Goal: Check status

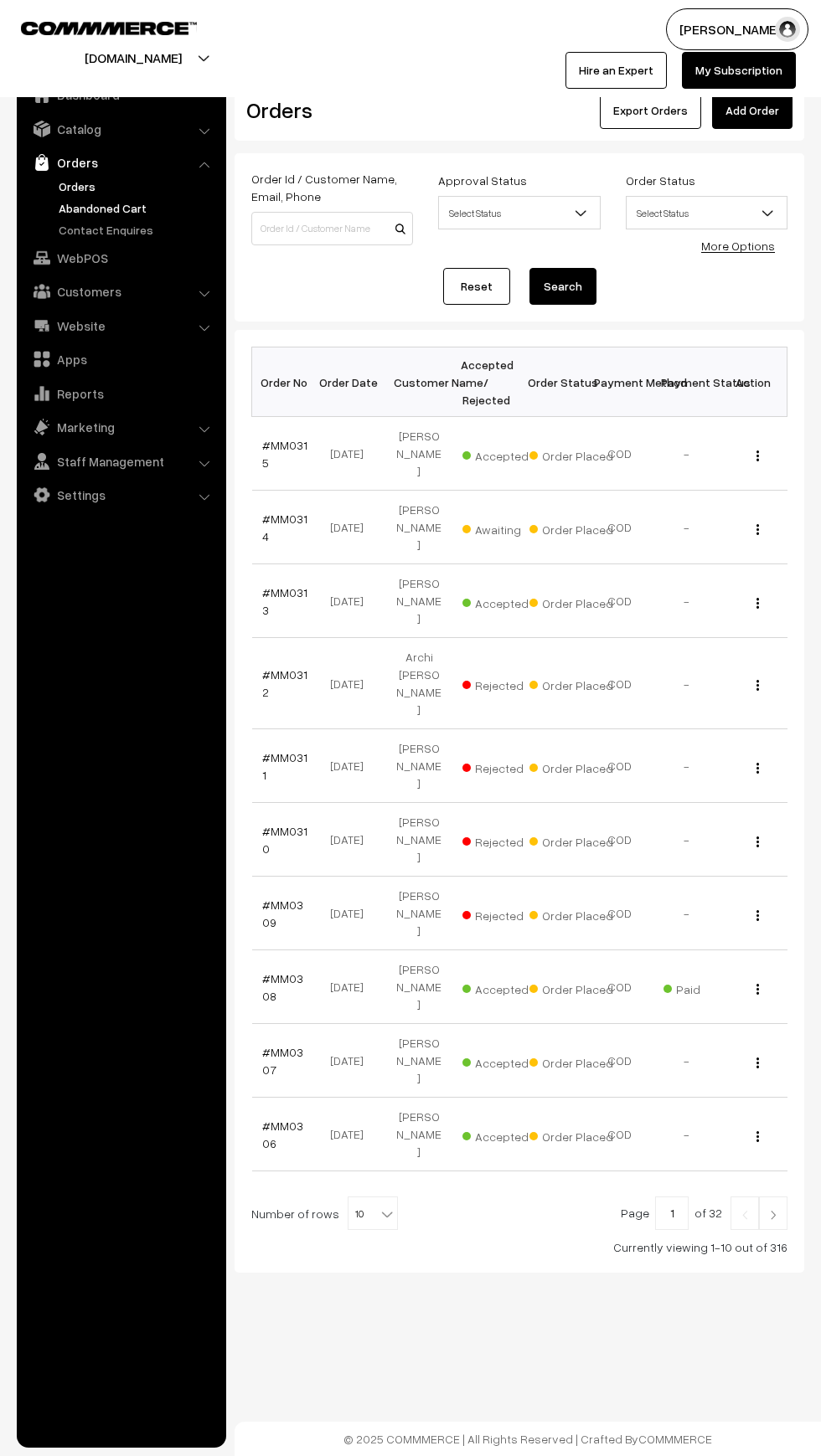
click at [90, 200] on link "Abandoned Cart" at bounding box center [137, 208] width 166 height 18
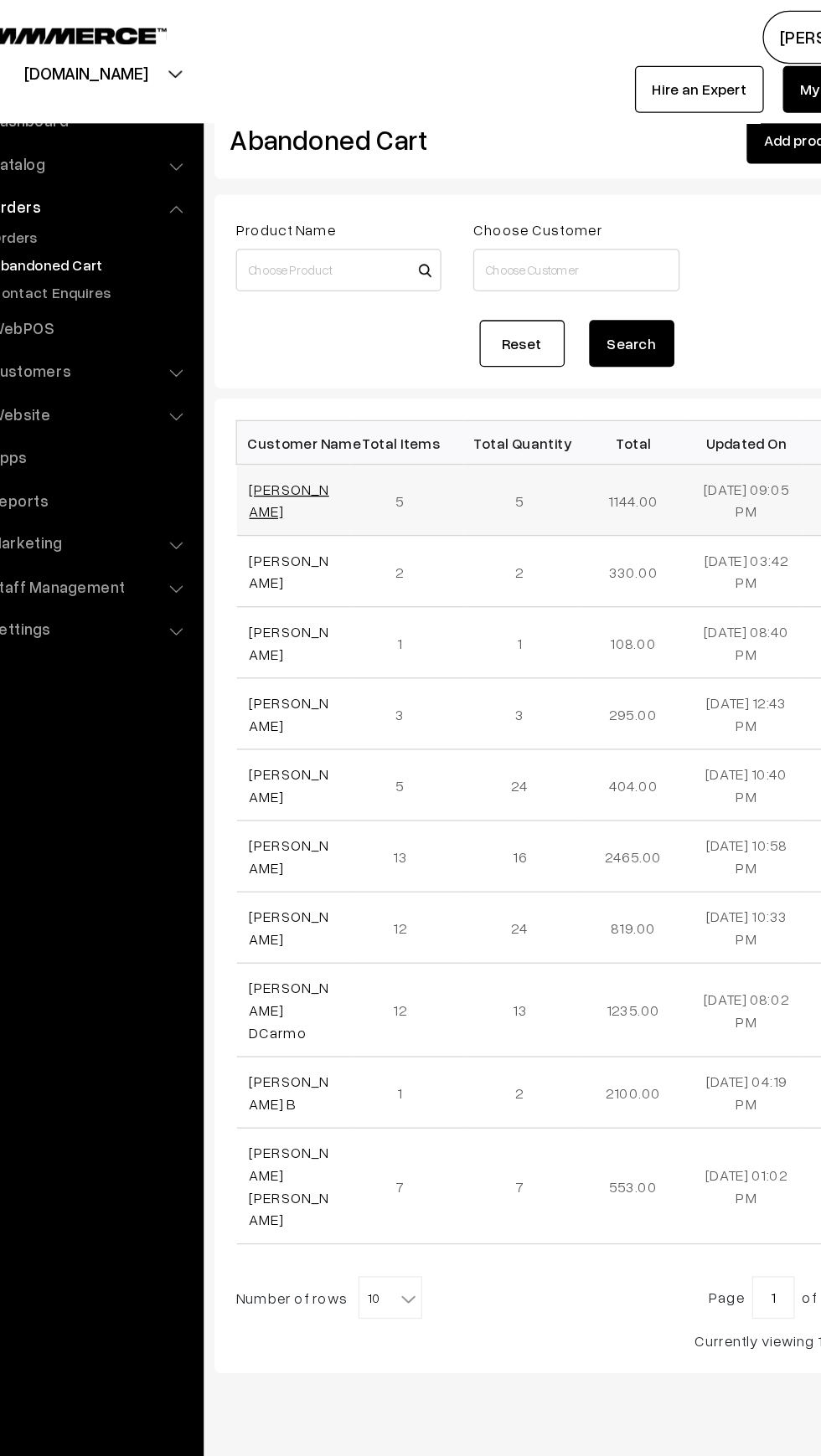
click at [281, 393] on link "[PERSON_NAME]" at bounding box center [293, 393] width 63 height 32
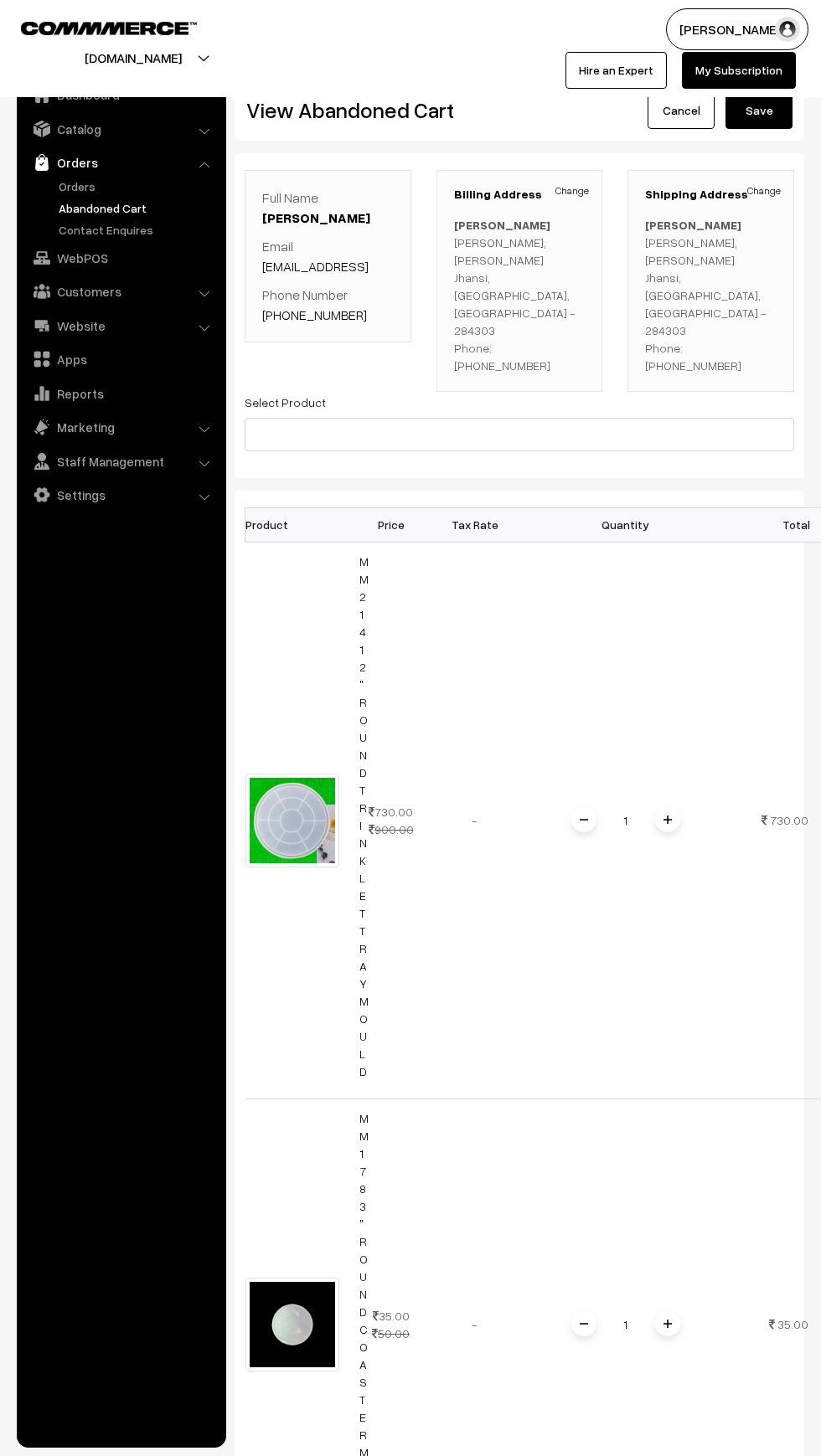
scroll to position [0, 48]
